Goal: Check status: Verify the current state of an ongoing process or item

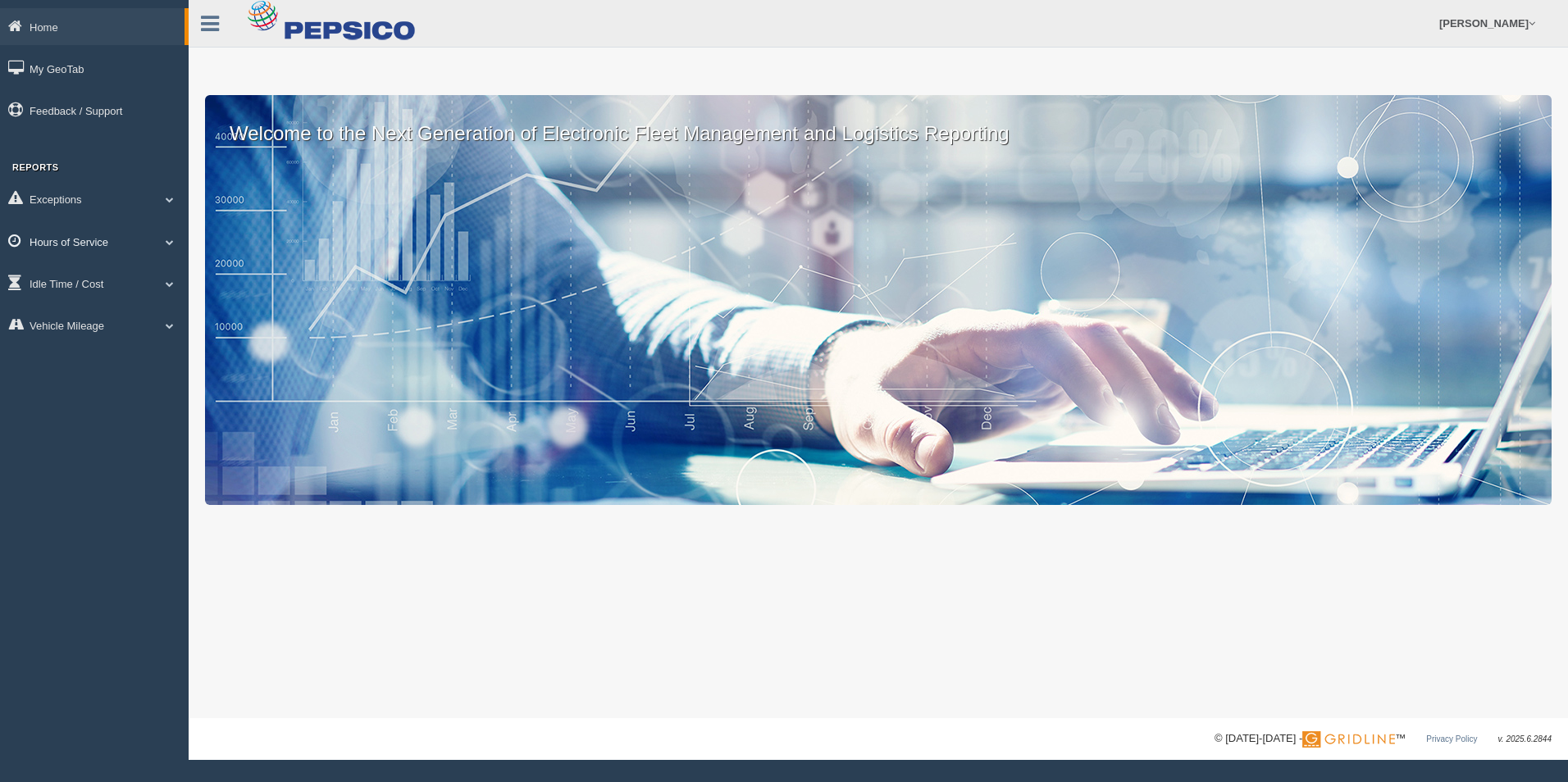
click at [131, 243] on link "Hours of Service" at bounding box center [94, 241] width 188 height 37
click at [135, 283] on link "HOS Explanation Reports" at bounding box center [107, 280] width 155 height 29
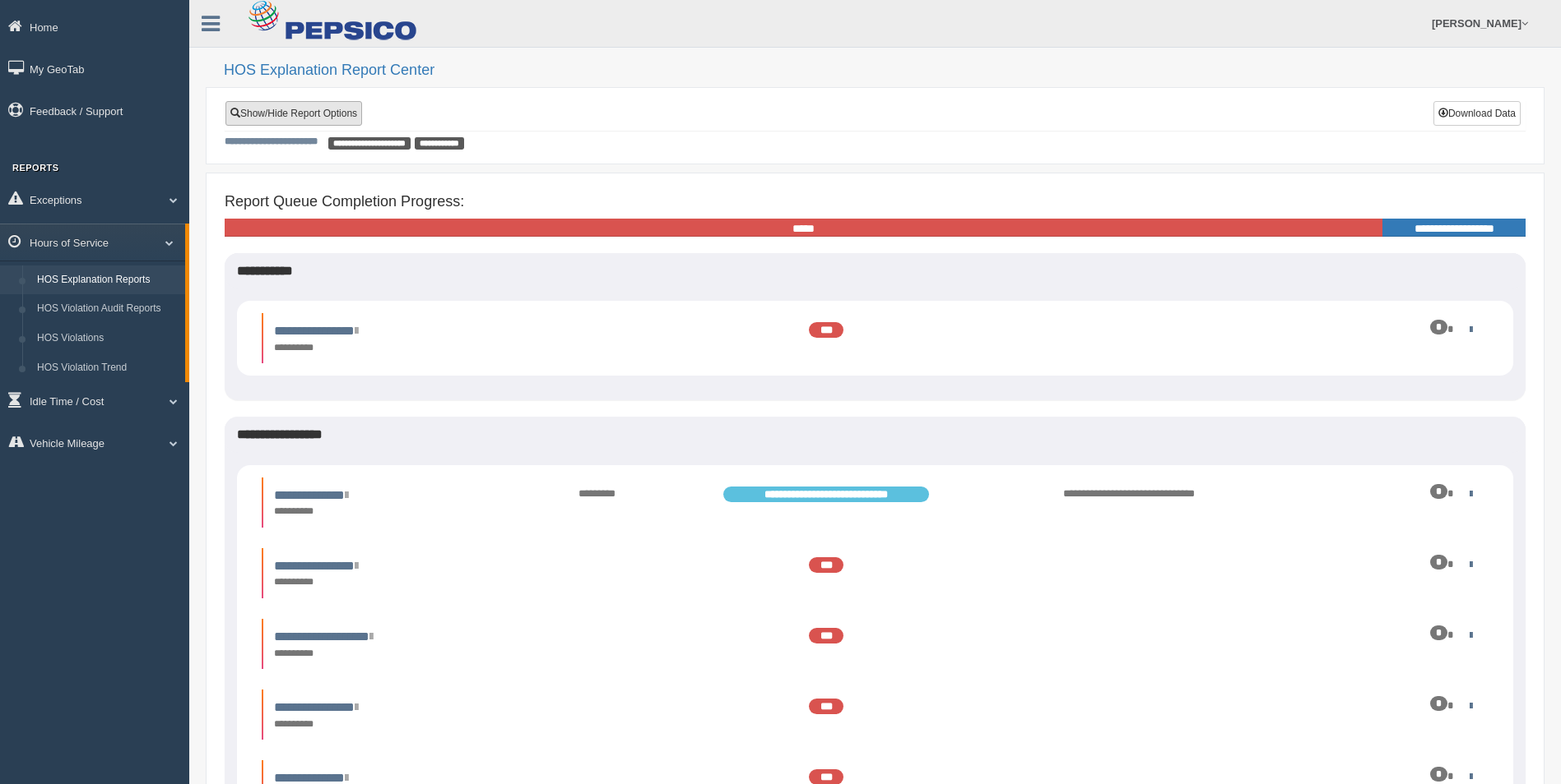
click at [310, 118] on link "Show/Hide Report Options" at bounding box center [293, 113] width 137 height 25
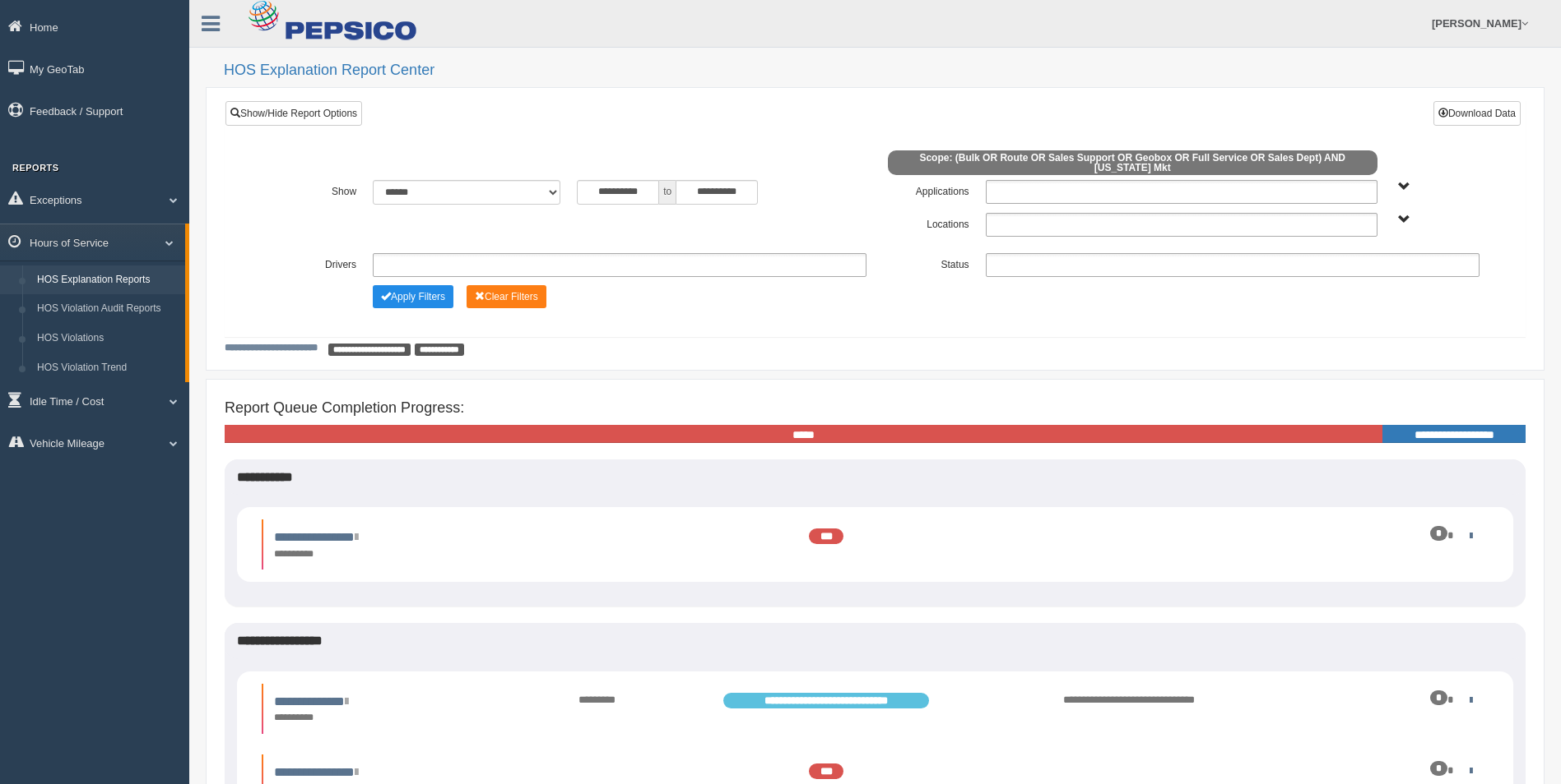
click at [1399, 213] on span "[US_STATE] Mkt" at bounding box center [1404, 219] width 13 height 13
click at [1356, 274] on button "[US_STATE] Mkt" at bounding box center [1366, 278] width 94 height 18
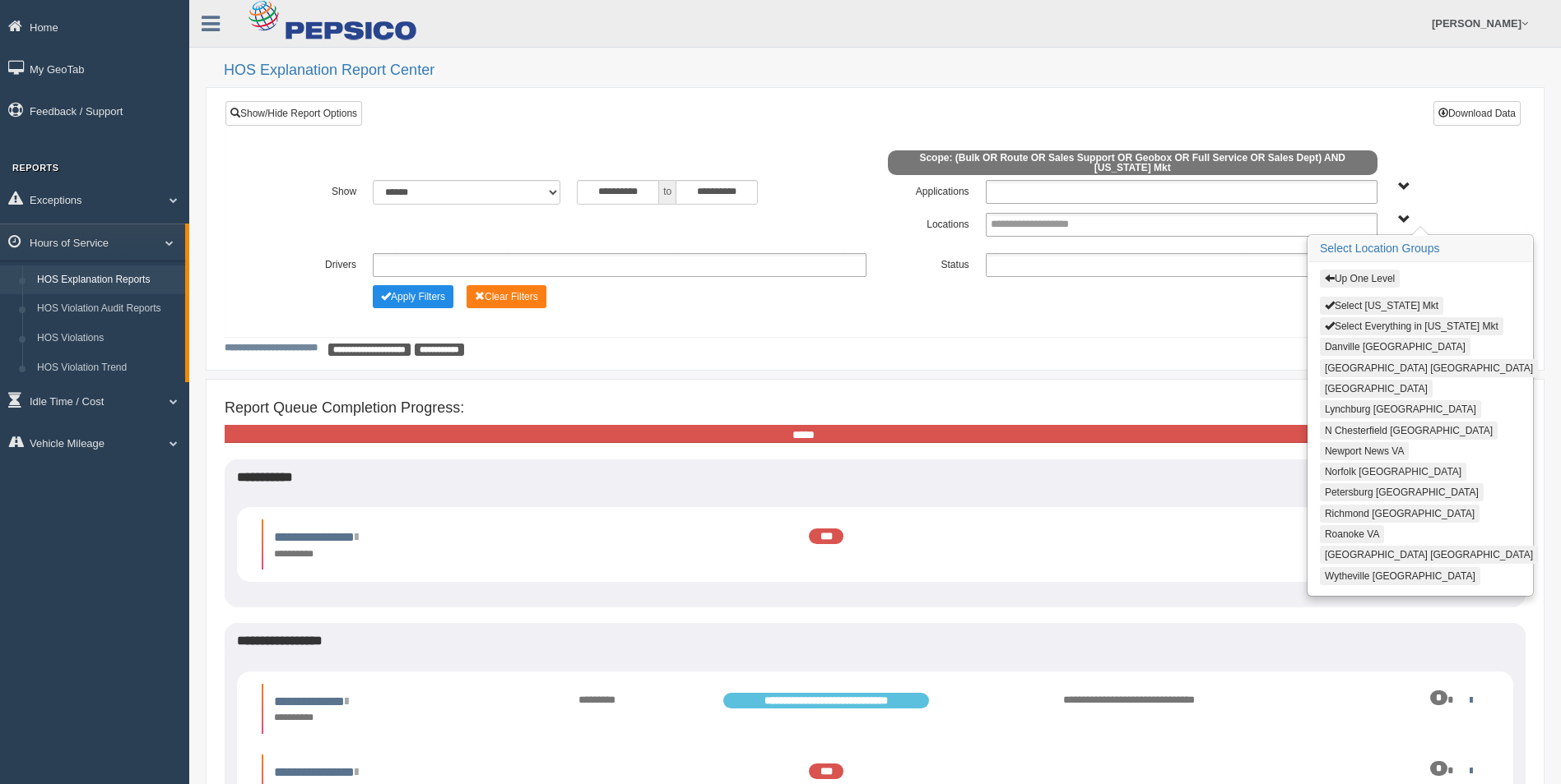
click at [1356, 463] on button "Norfolk [GEOGRAPHIC_DATA]" at bounding box center [1393, 472] width 147 height 18
click at [1266, 342] on div "**********" at bounding box center [875, 349] width 1301 height 16
click at [1347, 545] on button "[GEOGRAPHIC_DATA] [GEOGRAPHIC_DATA]" at bounding box center [1429, 554] width 219 height 18
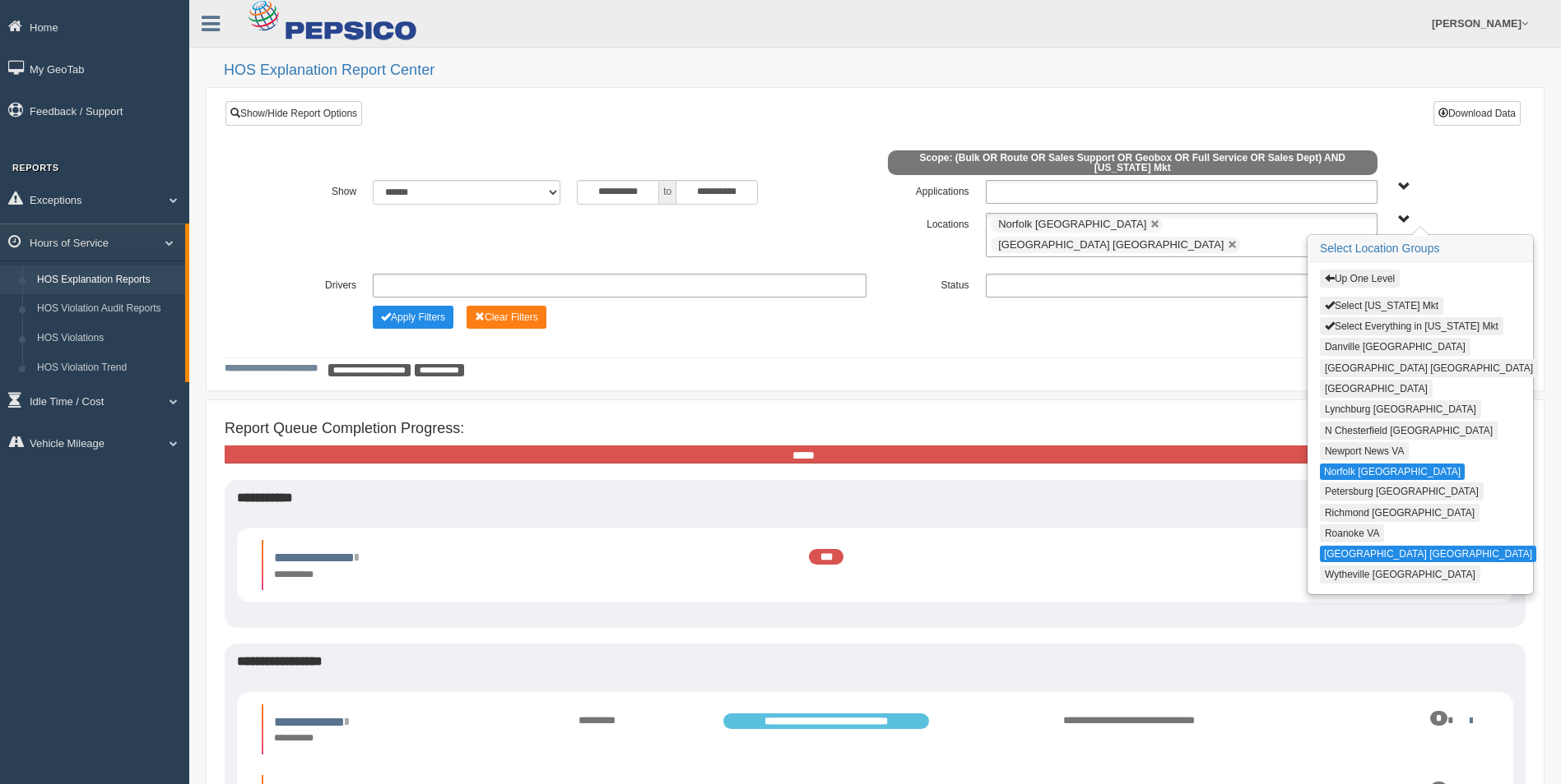
click at [1173, 362] on div "**********" at bounding box center [875, 370] width 1301 height 16
click at [1398, 213] on span "Up One Level Select [US_STATE] Mkt Select Everything in [US_STATE] Mkt [GEOGRAP…" at bounding box center [1404, 219] width 13 height 13
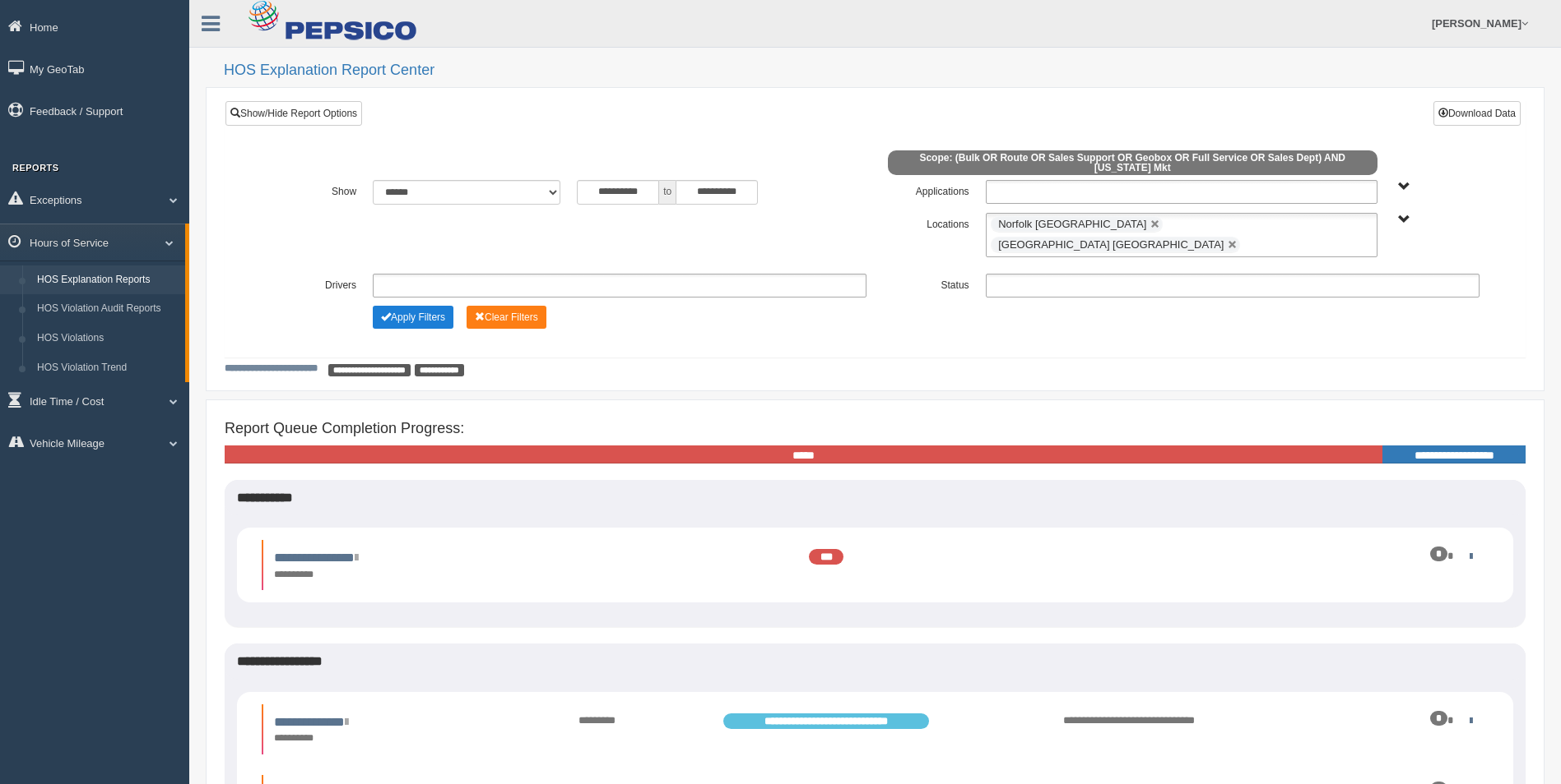
click at [402, 306] on button "Apply Filters" at bounding box center [413, 317] width 81 height 23
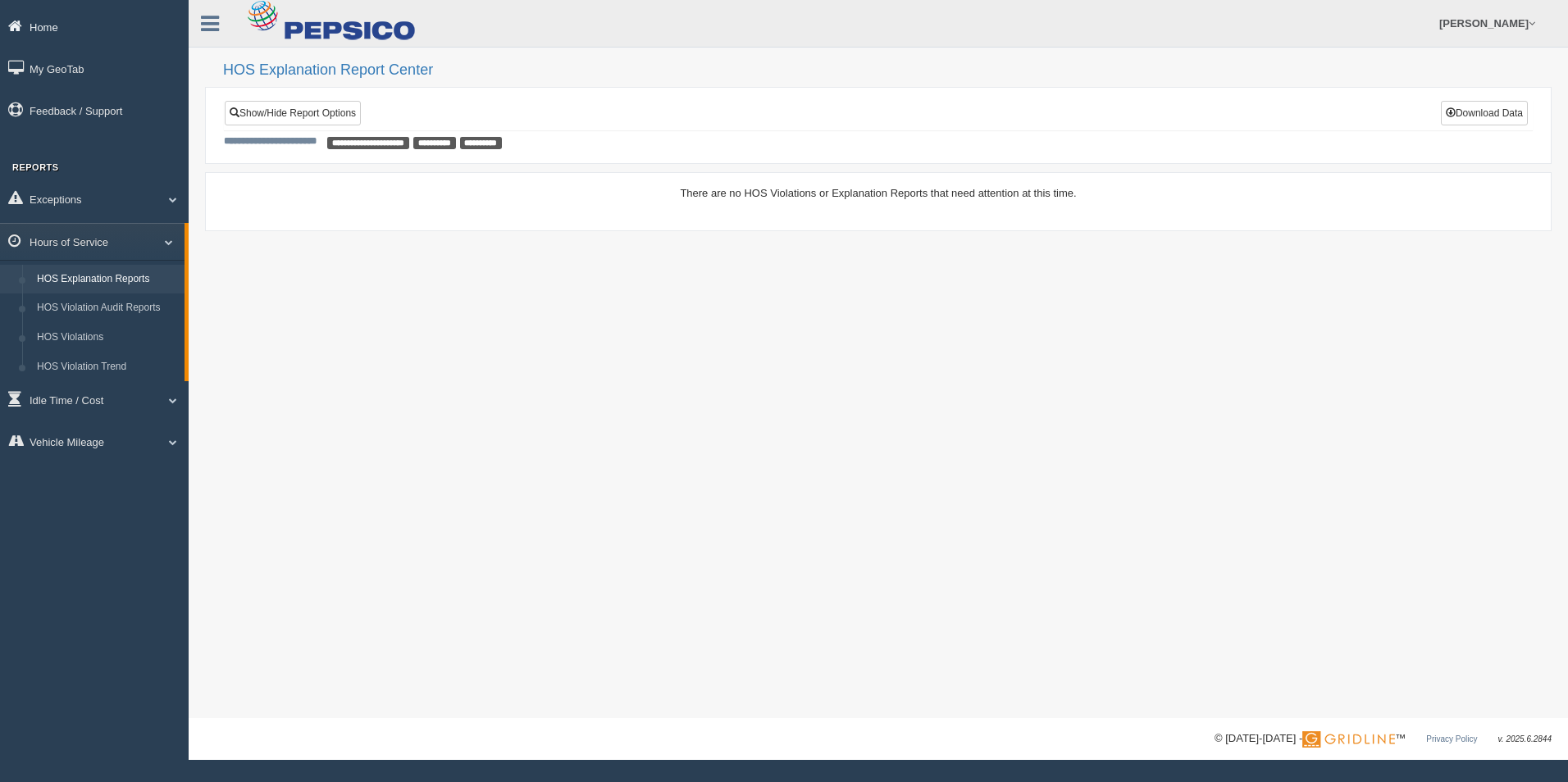
click at [87, 27] on link "Home" at bounding box center [94, 26] width 188 height 37
